Goal: Communication & Community: Ask a question

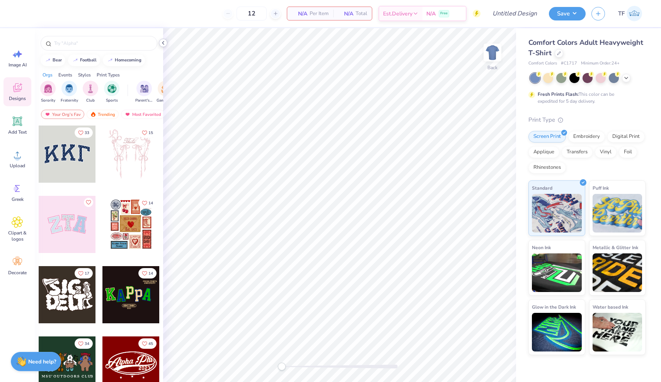
click at [162, 46] on icon at bounding box center [163, 43] width 6 height 6
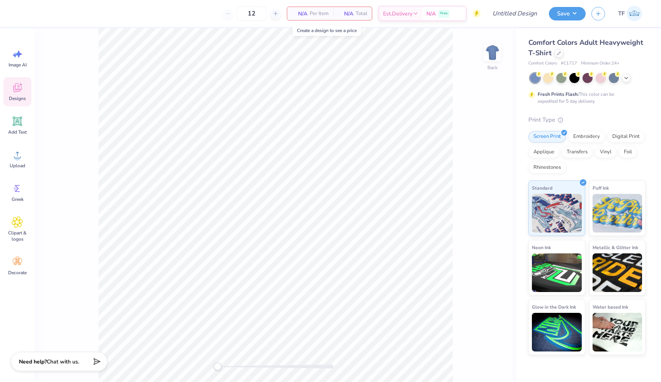
click at [315, 13] on span "Per Item" at bounding box center [319, 14] width 19 height 8
click at [323, 14] on span "Per Item" at bounding box center [319, 14] width 19 height 8
click at [294, 14] on span "N/A" at bounding box center [299, 14] width 15 height 8
click at [353, 15] on div "N/A Total" at bounding box center [352, 13] width 39 height 13
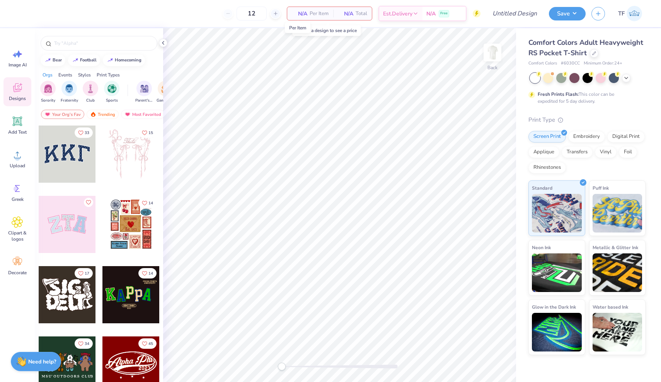
click at [303, 14] on span "N/A" at bounding box center [299, 14] width 15 height 8
drag, startPoint x: 303, startPoint y: 14, endPoint x: 296, endPoint y: 14, distance: 7.4
click at [296, 14] on span "N/A" at bounding box center [299, 14] width 15 height 8
click at [402, 13] on span "Est. Delivery" at bounding box center [397, 15] width 29 height 8
click at [46, 359] on strong "Need help?" at bounding box center [42, 360] width 28 height 7
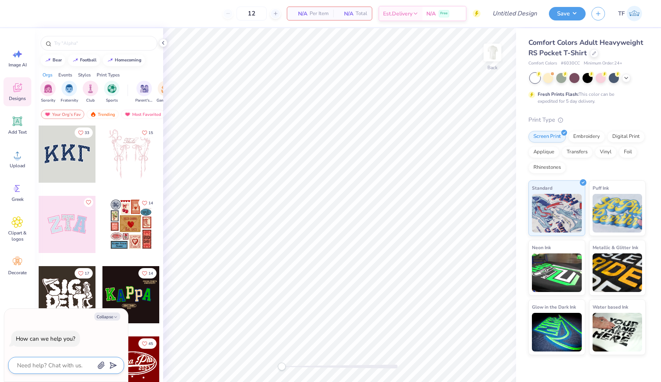
click at [53, 363] on textarea at bounding box center [55, 366] width 78 height 10
type textarea "I"
type textarea "x"
type textarea "IN"
type textarea "x"
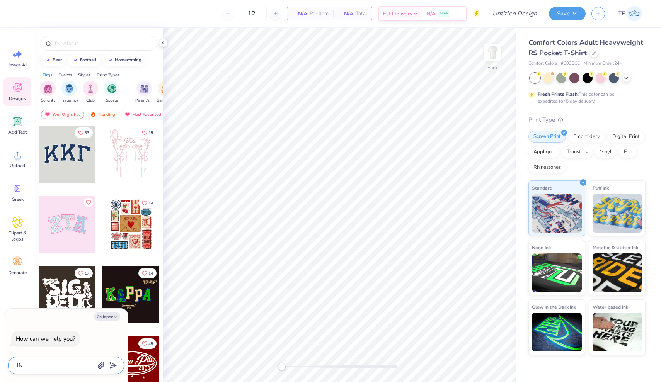
type textarea "I"
type textarea "x"
type textarea "In"
type textarea "x"
type textarea "Ina"
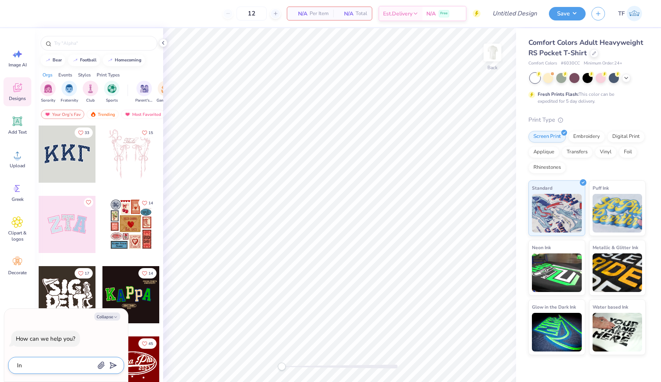
type textarea "x"
type textarea "In"
type textarea "x"
type textarea "Inv"
type textarea "x"
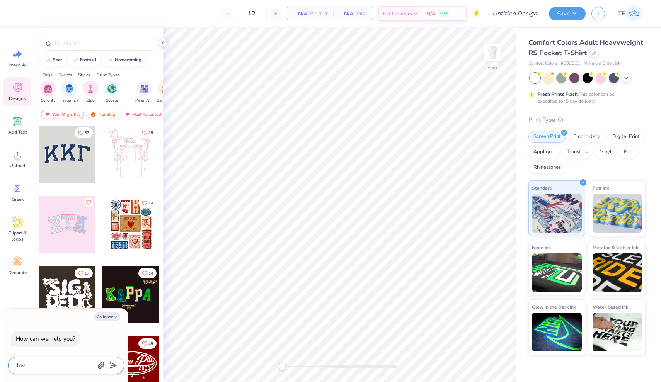
type textarea "Inva"
type textarea "x"
type textarea "Invat"
type textarea "x"
type textarea "Invato"
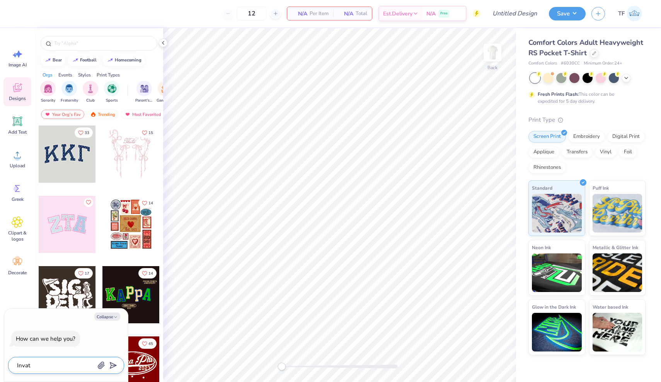
type textarea "x"
type textarea "Invator"
type textarea "x"
type textarea "Invatory"
type textarea "x"
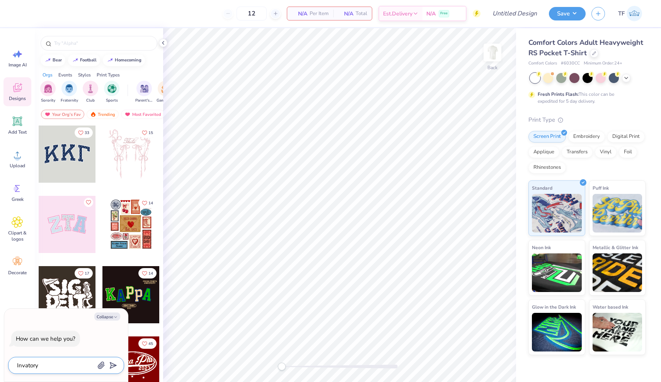
type textarea "Innovatory"
type textarea "x"
type textarea "Innovatory"
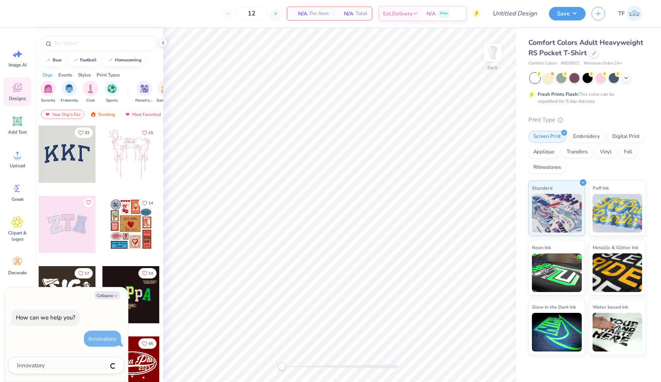
type textarea "x"
type textarea "f"
type textarea "x"
type textarea "fo"
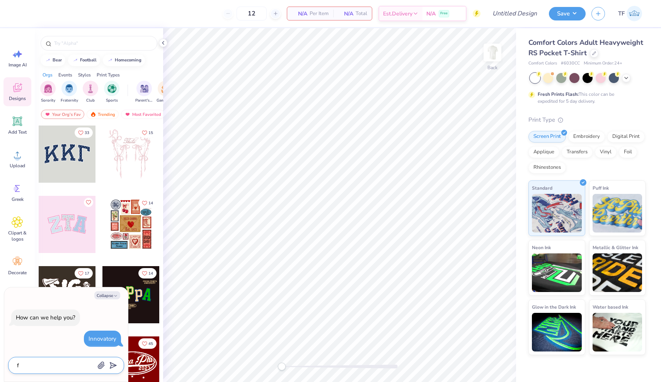
type textarea "x"
type textarea "for"
type textarea "x"
type textarea "for"
type textarea "x"
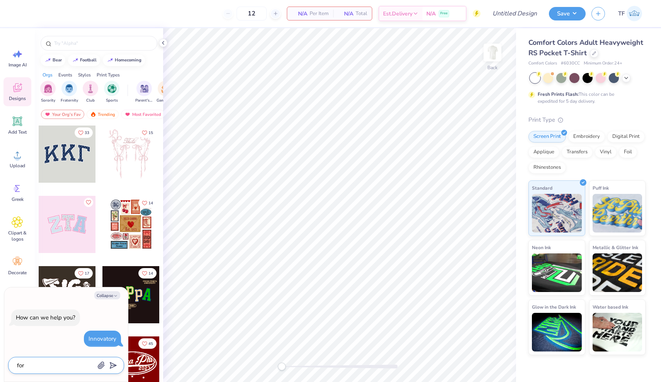
paste textarea "6030cc"
type textarea "for6030cc"
type textarea "x"
click at [26, 368] on textarea "for6030cc" at bounding box center [55, 366] width 78 height 10
type textarea "for 6030cc"
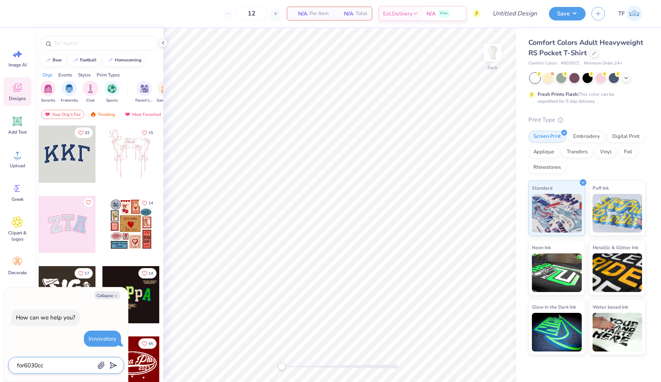
type textarea "x"
type textarea "for 6030cc"
type textarea "x"
type textarea "for 6030cc."
type textarea "x"
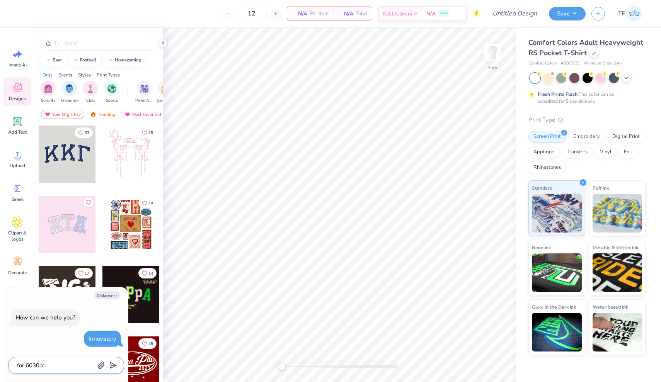
type textarea "for 6030cc. i"
type textarea "x"
type textarea "for 6030cc. in"
type textarea "x"
type textarea "for 6030cc. in"
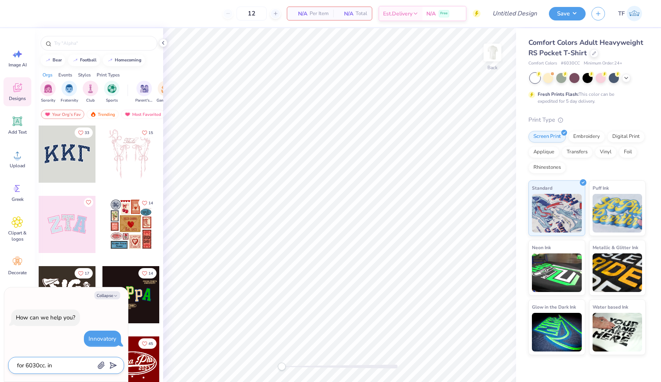
type textarea "x"
type textarea "for 6030cc. in w"
type textarea "x"
type textarea "for 6030cc. in wh"
type textarea "x"
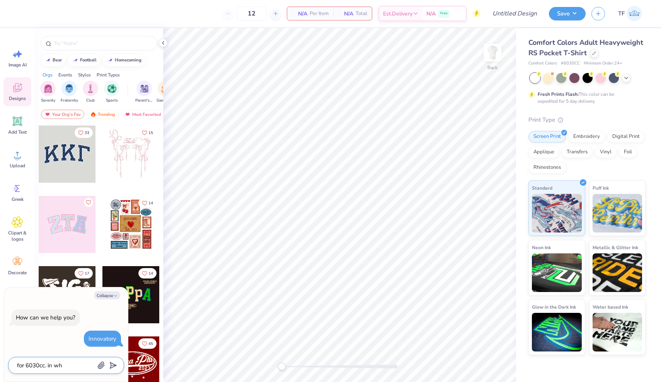
type textarea "for 6030cc. in whi"
type textarea "x"
type textarea "for 6030cc. in whit"
type textarea "x"
type textarea "for 6030cc. in white"
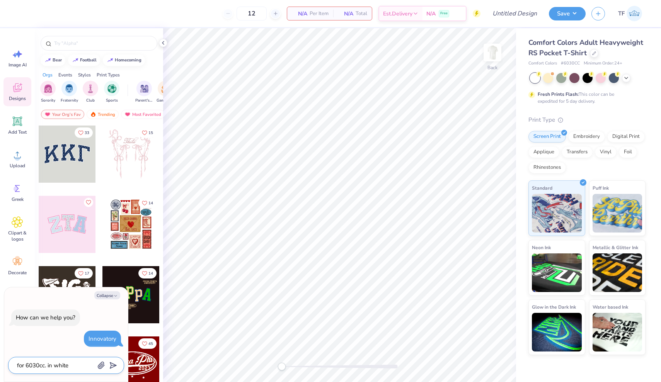
type textarea "x"
type textarea "for 6030cc. in white"
type textarea "x"
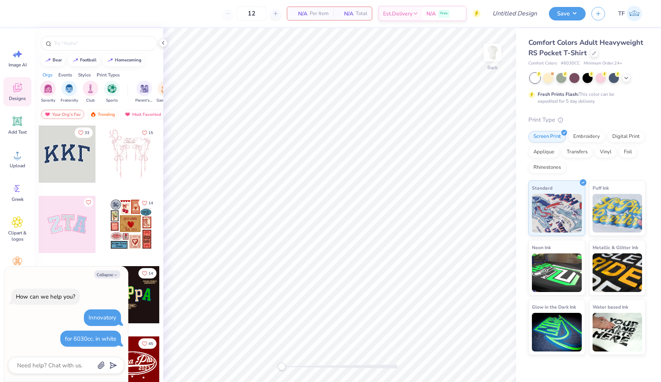
click at [615, 63] on span "Minimum Order: 24 +" at bounding box center [603, 63] width 39 height 7
type textarea "x"
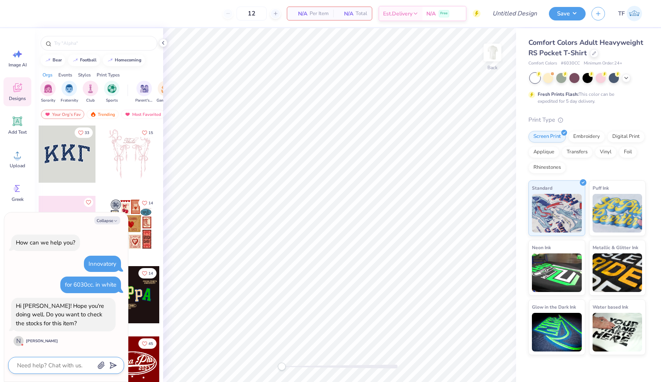
click at [27, 366] on textarea at bounding box center [55, 366] width 78 height 10
type textarea "Y"
type textarea "x"
type textarea "Ye"
type textarea "x"
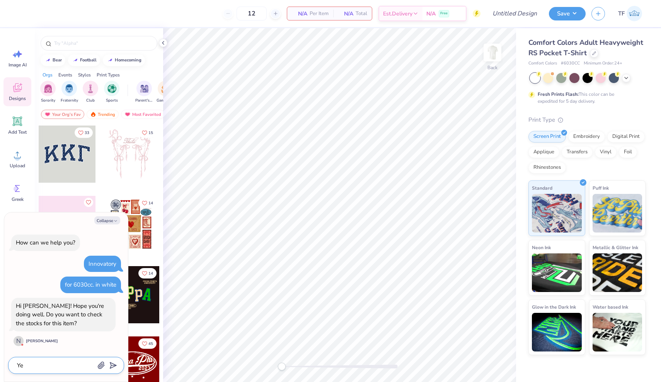
type textarea "Yes"
type textarea "x"
type textarea "Yes"
type textarea "x"
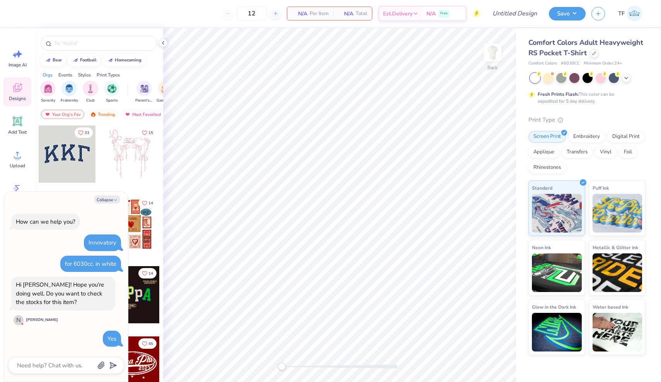
type textarea "x"
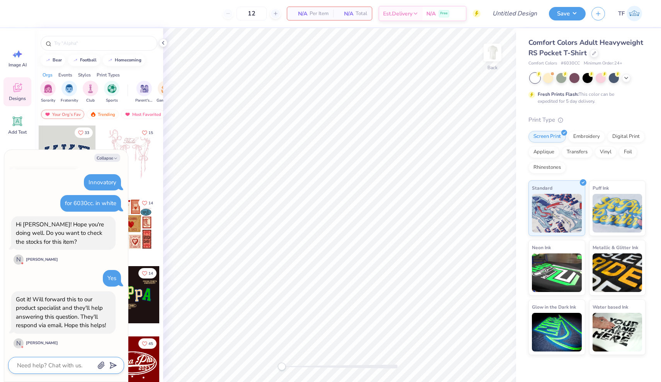
click at [53, 363] on textarea at bounding box center [55, 366] width 78 height 10
type textarea "Y"
type textarea "x"
type textarea "Ye"
type textarea "x"
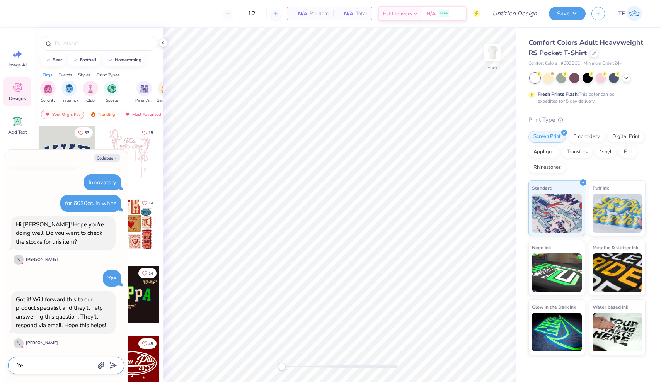
type textarea "Yes"
type textarea "x"
type textarea "Yes"
type textarea "x"
type textarea "Yes T"
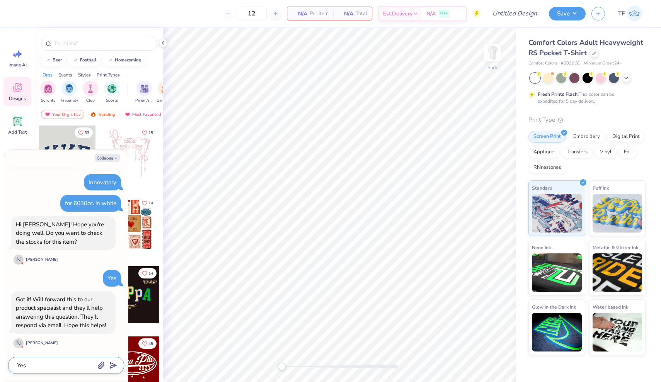
type textarea "x"
type textarea "Yes Th"
type textarea "x"
type textarea "Yes T"
type textarea "x"
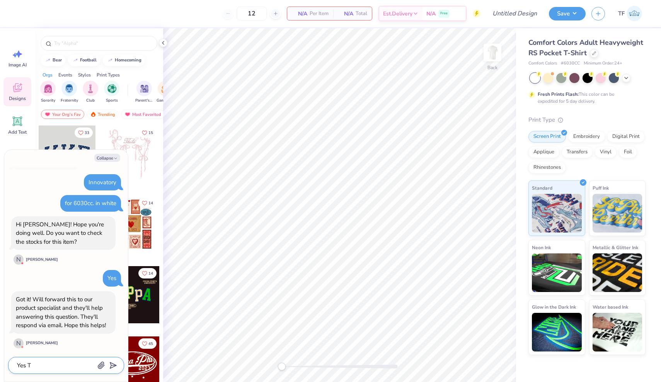
type textarea "Yes"
type textarea "x"
type textarea "Yes"
type textarea "x"
type textarea "Yes,"
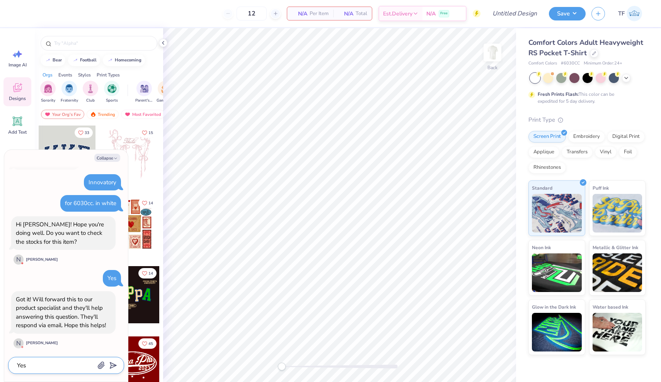
type textarea "x"
type textarea "Yes,"
type textarea "x"
type textarea "Yes, t"
type textarea "x"
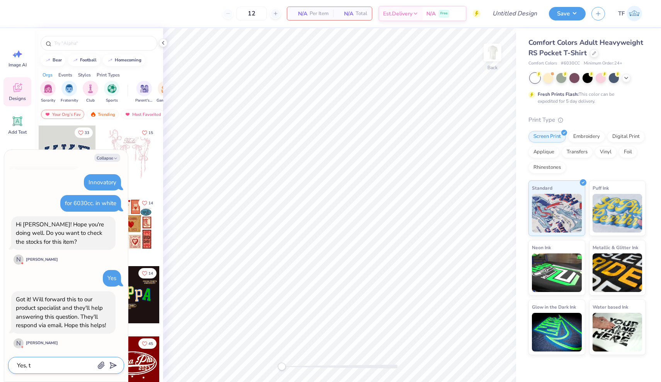
type textarea "Yes, th"
type textarea "x"
type textarea "Yes, tha"
type textarea "x"
type textarea "Yes, than"
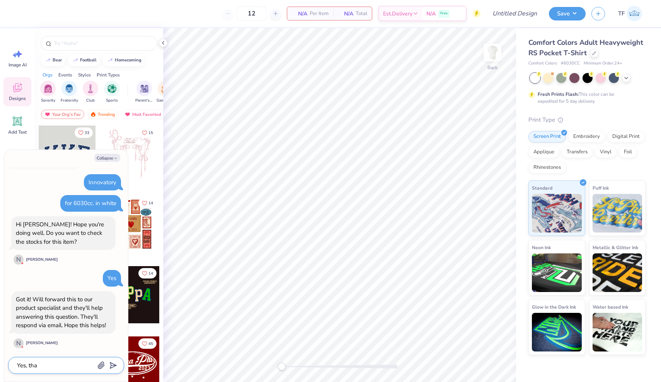
type textarea "x"
type textarea "Yes, thank"
type textarea "x"
type textarea "Yes, thank"
type textarea "x"
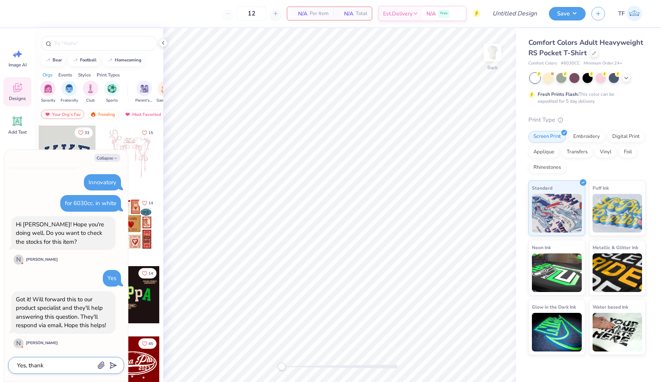
type textarea "Yes, thank y"
type textarea "x"
type textarea "Yes, thank yo"
type textarea "x"
type textarea "Yes, thank you"
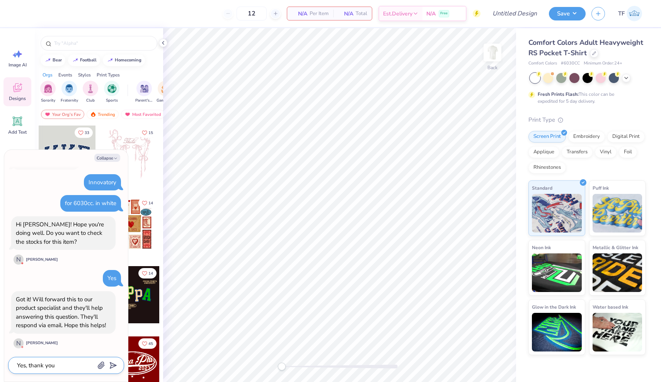
type textarea "x"
type textarea "Yes, thank you"
type textarea "x"
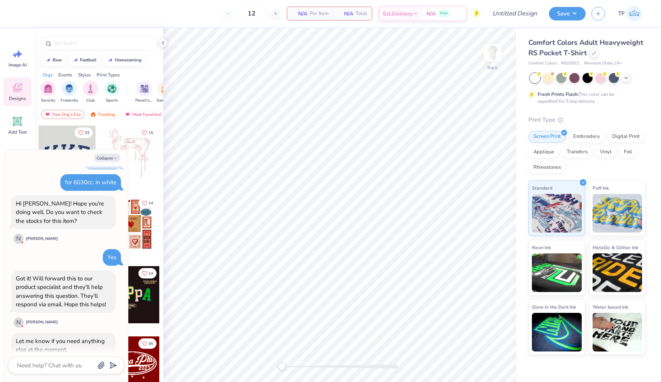
scroll to position [85, 0]
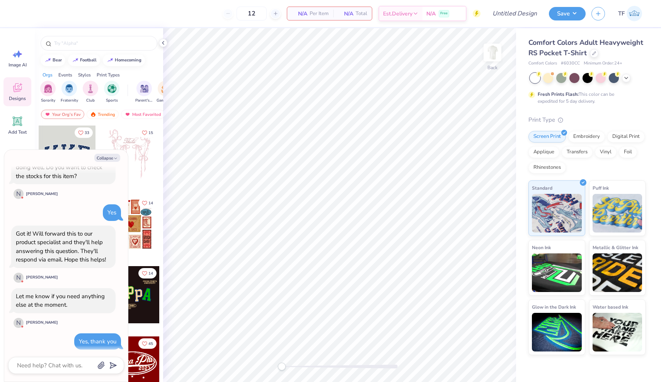
drag, startPoint x: 51, startPoint y: 38, endPoint x: 135, endPoint y: 68, distance: 89.1
click at [53, 39] on div at bounding box center [99, 43] width 117 height 15
drag, startPoint x: 156, startPoint y: 68, endPoint x: 470, endPoint y: 12, distance: 319.0
click at [162, 68] on div "Orgs Events Styles Print Types" at bounding box center [99, 73] width 128 height 11
click at [632, 17] on img at bounding box center [634, 13] width 15 height 15
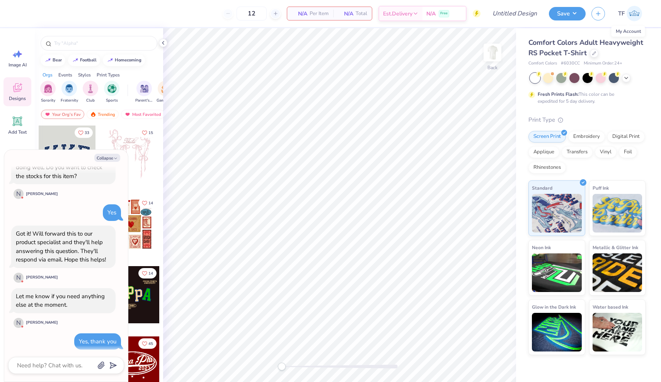
type textarea "x"
